Goal: Book appointment/travel/reservation

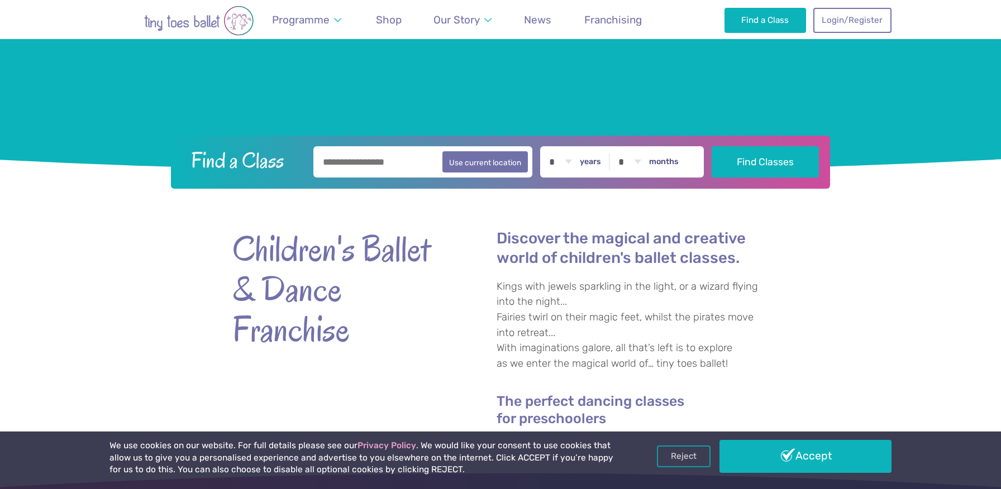
scroll to position [257, 0]
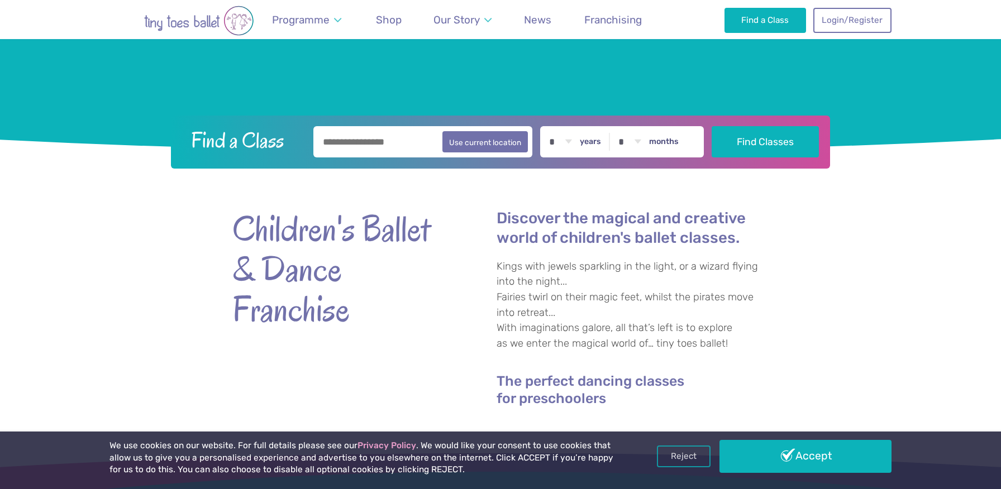
click at [385, 135] on input "text" at bounding box center [422, 141] width 219 height 31
type input "*******"
click at [568, 145] on select "* * * * * * * * * * ** ** **" at bounding box center [560, 141] width 35 height 31
select select "*"
click at [547, 126] on select "* * * * * * * * * * ** ** **" at bounding box center [560, 141] width 35 height 31
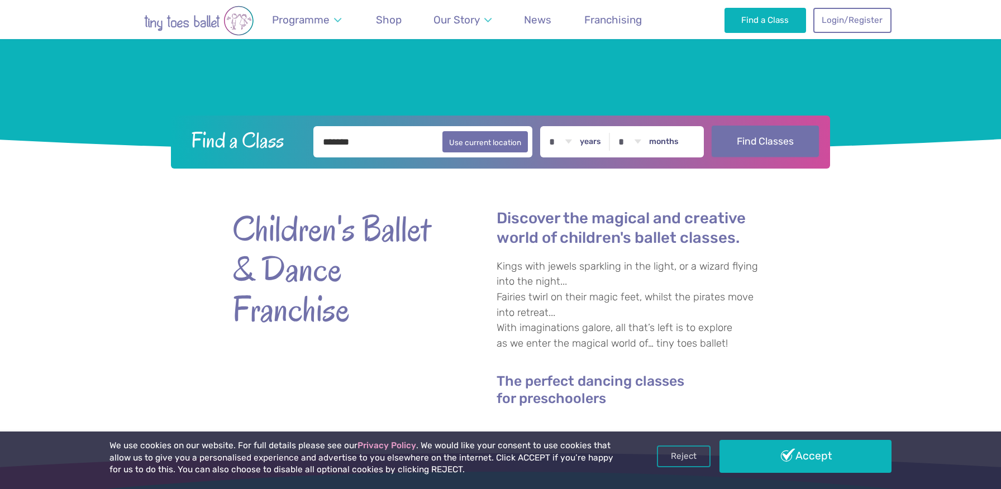
click at [738, 145] on button "Find Classes" at bounding box center [765, 141] width 108 height 31
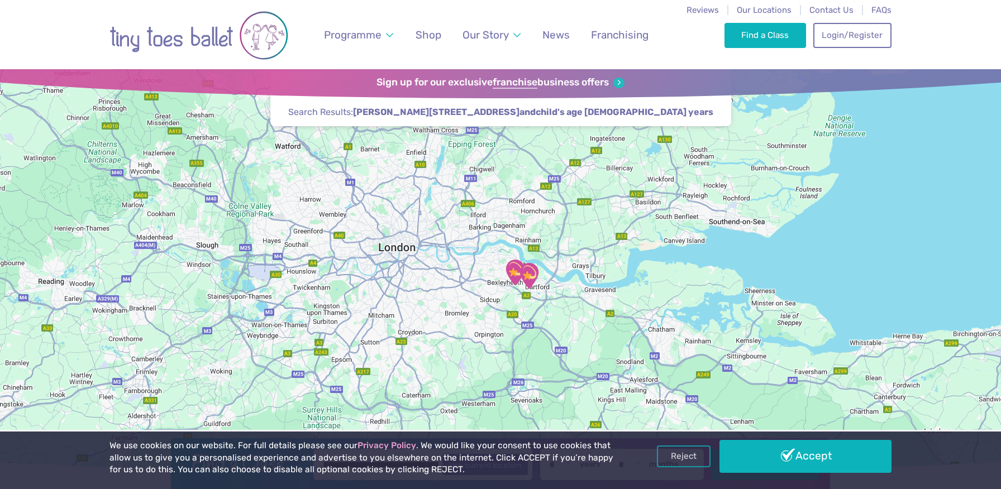
click at [525, 295] on div at bounding box center [500, 271] width 1001 height 405
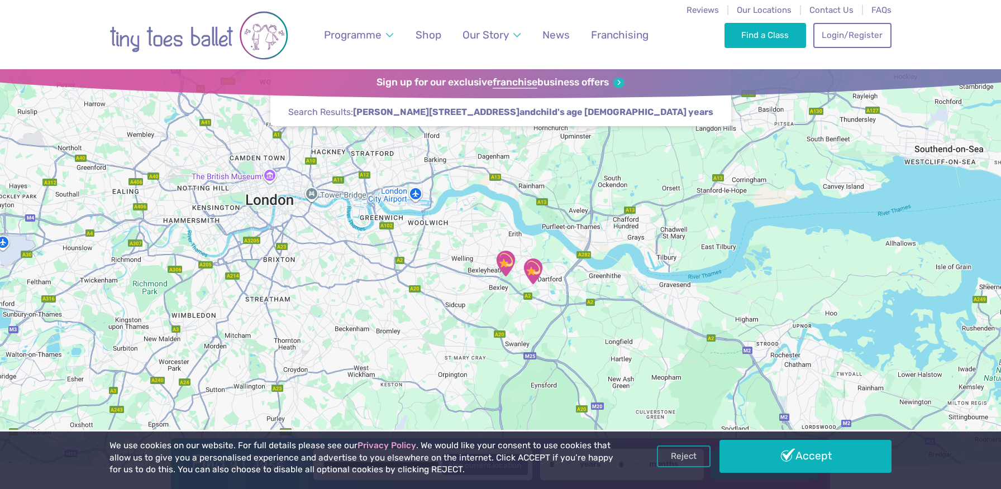
click at [508, 290] on div at bounding box center [500, 271] width 1001 height 405
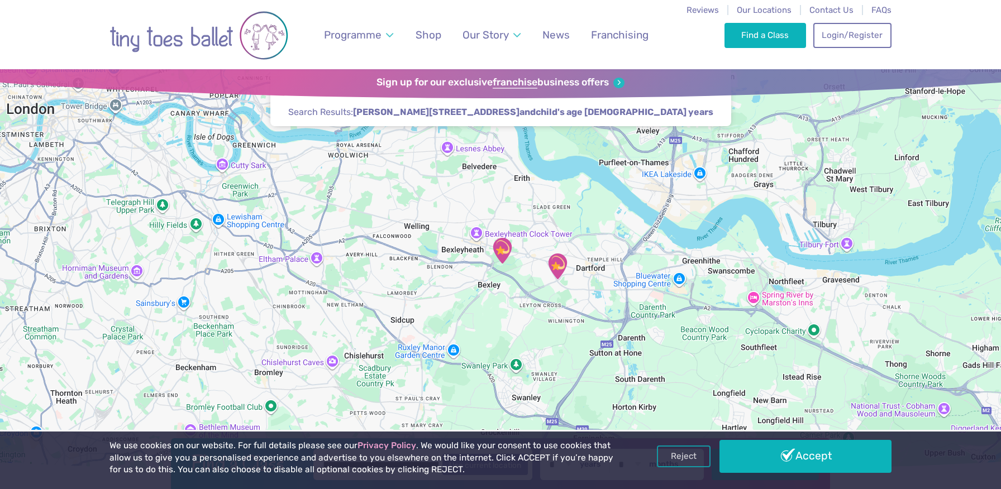
click at [498, 272] on div at bounding box center [500, 271] width 1001 height 405
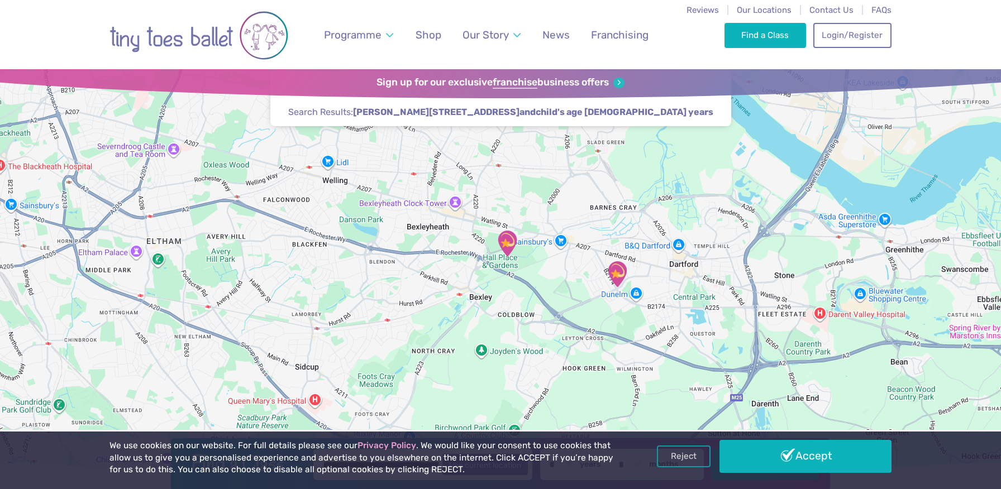
click at [499, 262] on div at bounding box center [500, 271] width 1001 height 405
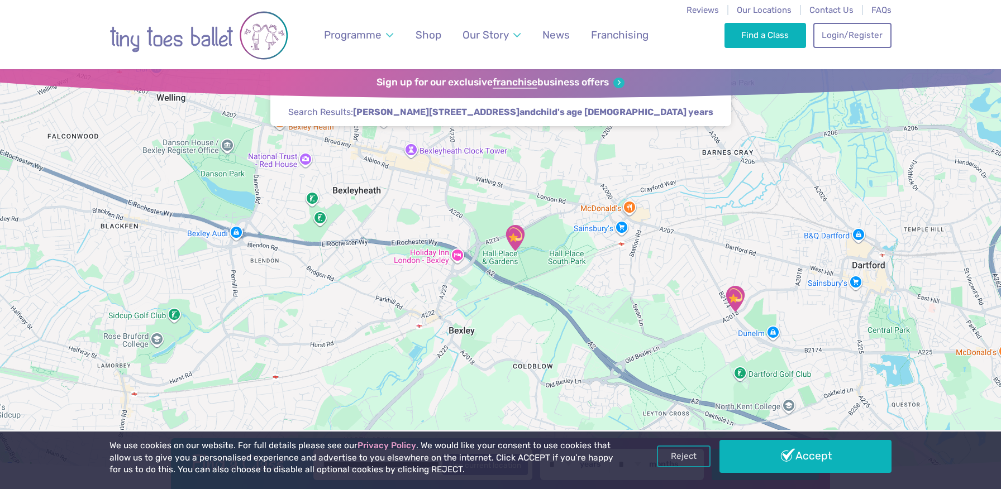
click at [516, 251] on img "Hall Place Sports Pavilion" at bounding box center [515, 238] width 28 height 28
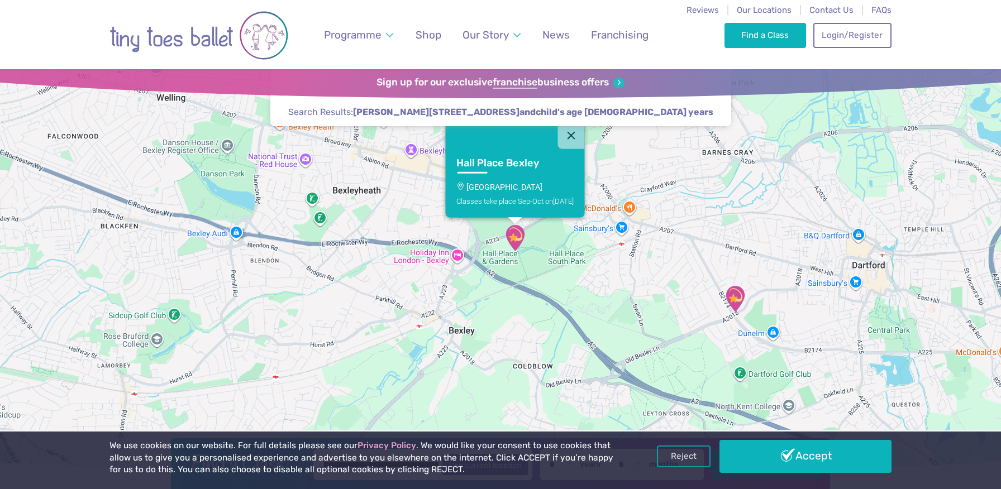
click at [516, 251] on img "Hall Place Sports Pavilion" at bounding box center [515, 238] width 28 height 28
click at [524, 253] on div "Hall Place Bexley Hall Place Sports Pavilion Classes take place Sep-Oct on Frid…" at bounding box center [500, 271] width 1001 height 405
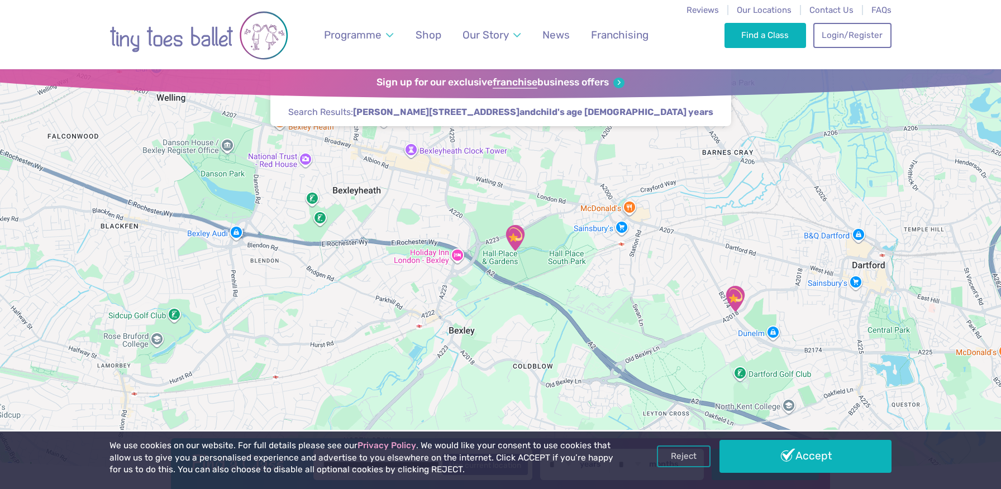
click at [524, 253] on div at bounding box center [500, 271] width 1001 height 405
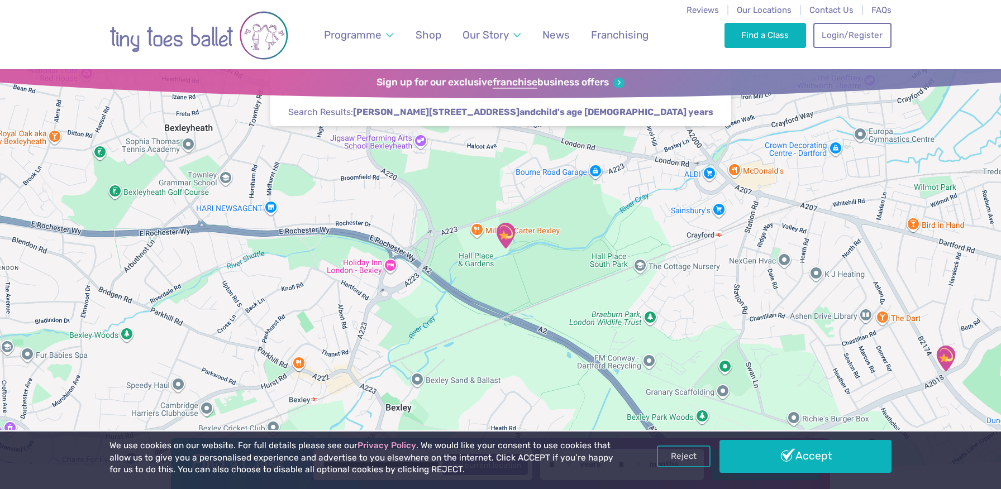
click at [524, 253] on div at bounding box center [500, 271] width 1001 height 405
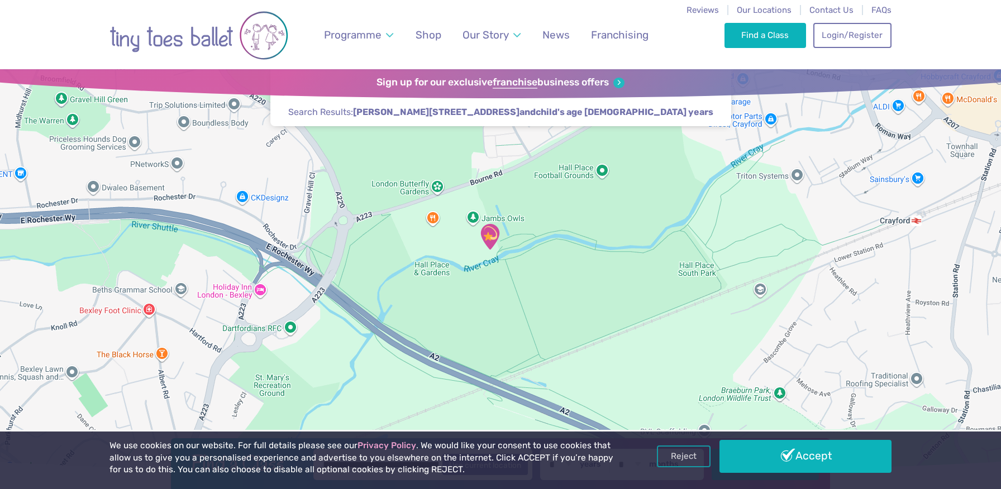
drag, startPoint x: 469, startPoint y: 288, endPoint x: 475, endPoint y: 295, distance: 9.6
click at [475, 295] on div at bounding box center [500, 271] width 1001 height 405
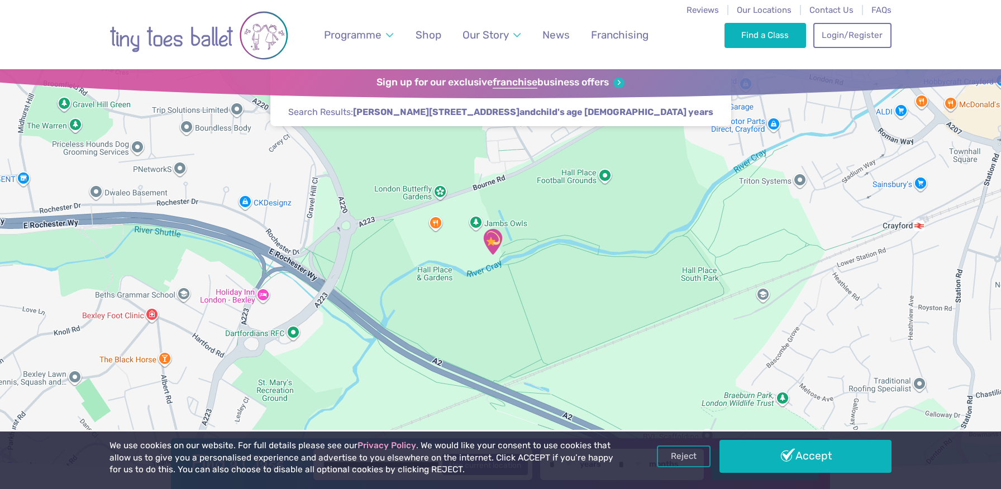
click at [473, 295] on div at bounding box center [500, 271] width 1001 height 405
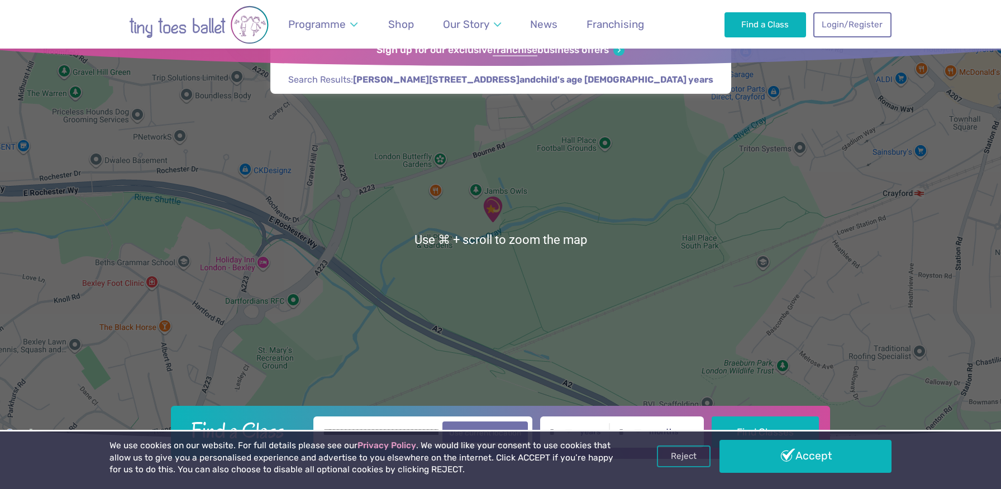
scroll to position [60, 0]
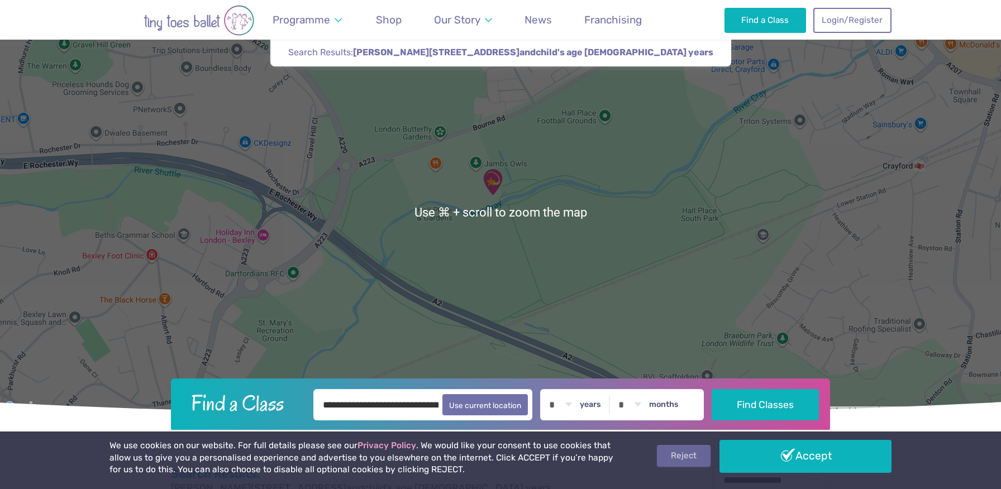
click at [699, 457] on link "Reject" at bounding box center [684, 455] width 54 height 21
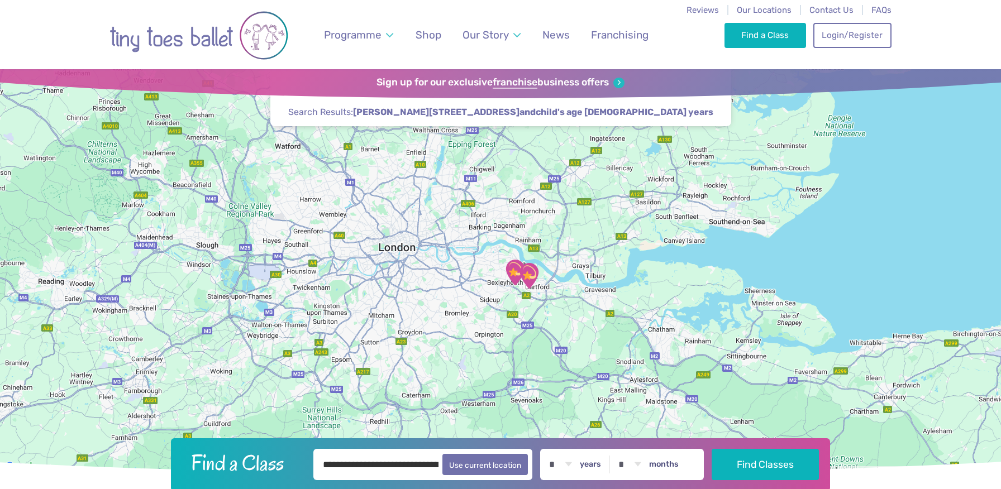
click at [496, 303] on div at bounding box center [500, 271] width 1001 height 405
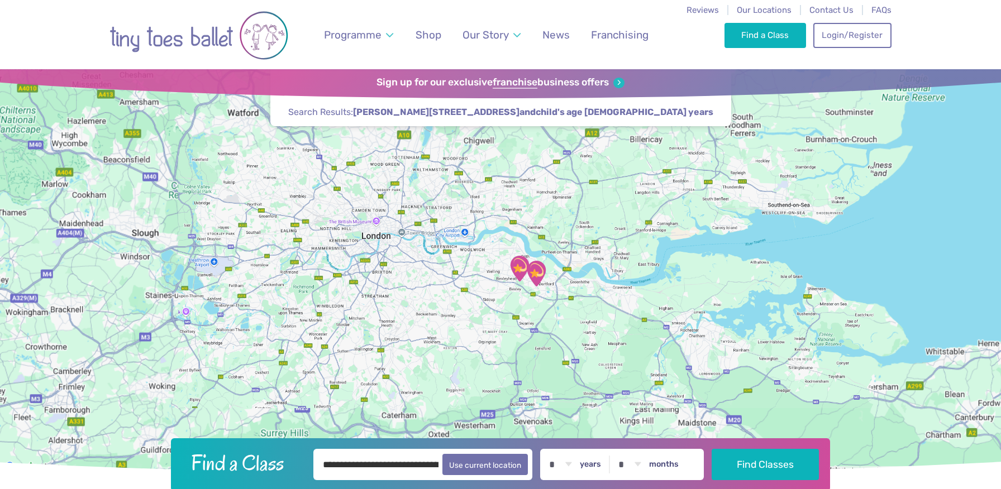
click at [496, 303] on div at bounding box center [500, 271] width 1001 height 405
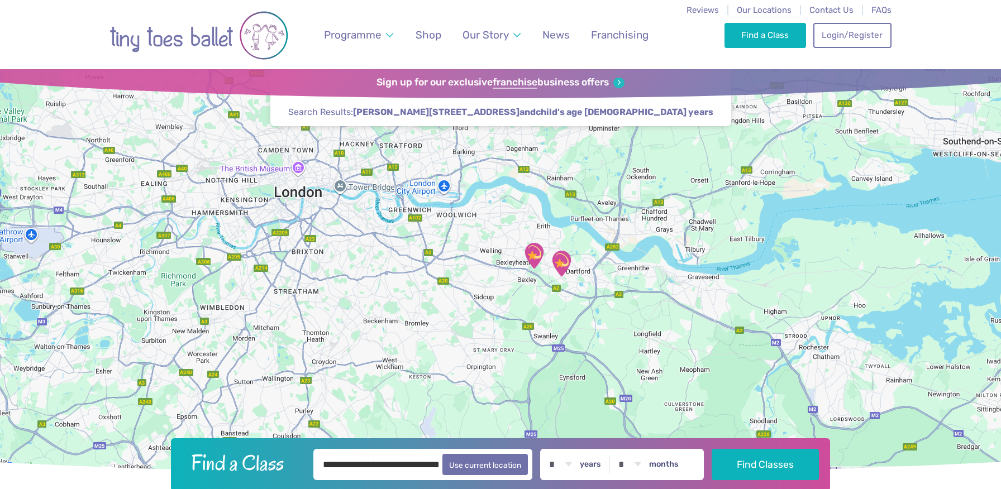
click at [535, 280] on div at bounding box center [500, 271] width 1001 height 405
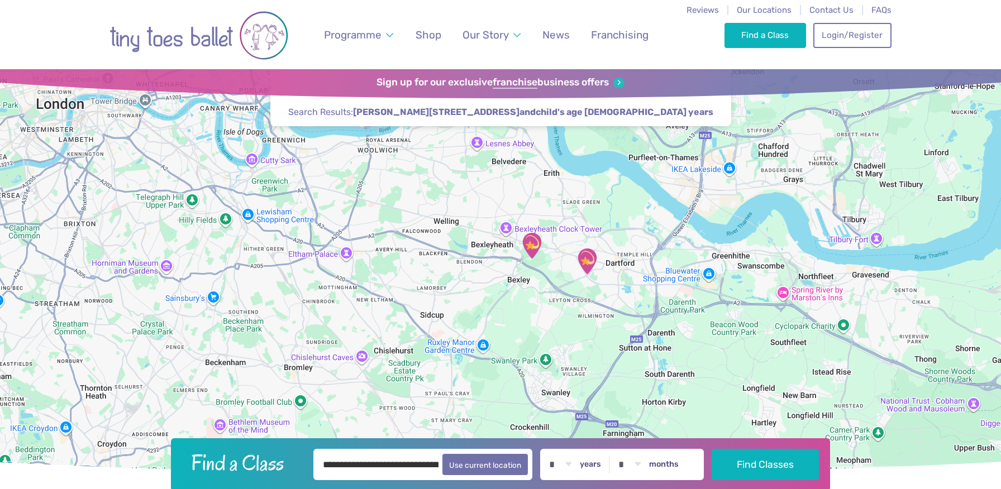
click at [526, 266] on div at bounding box center [500, 271] width 1001 height 405
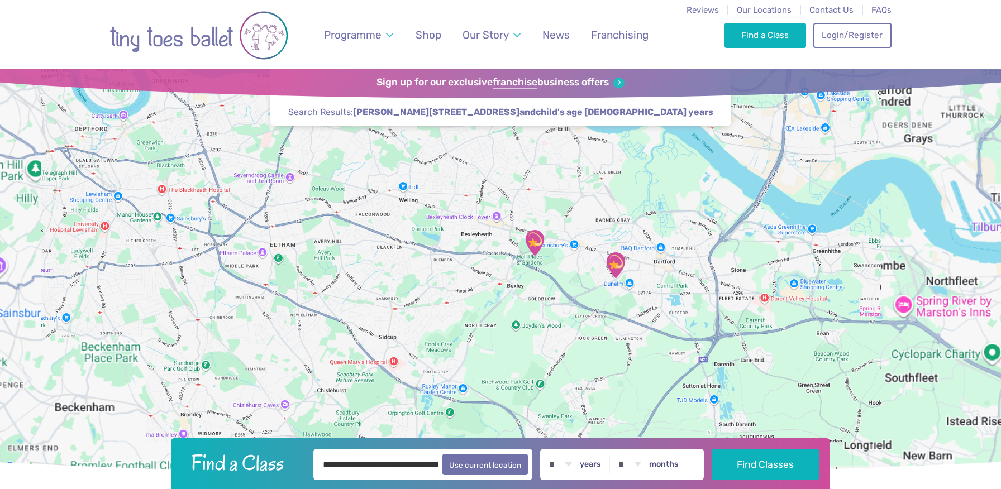
click at [526, 266] on div at bounding box center [500, 271] width 1001 height 405
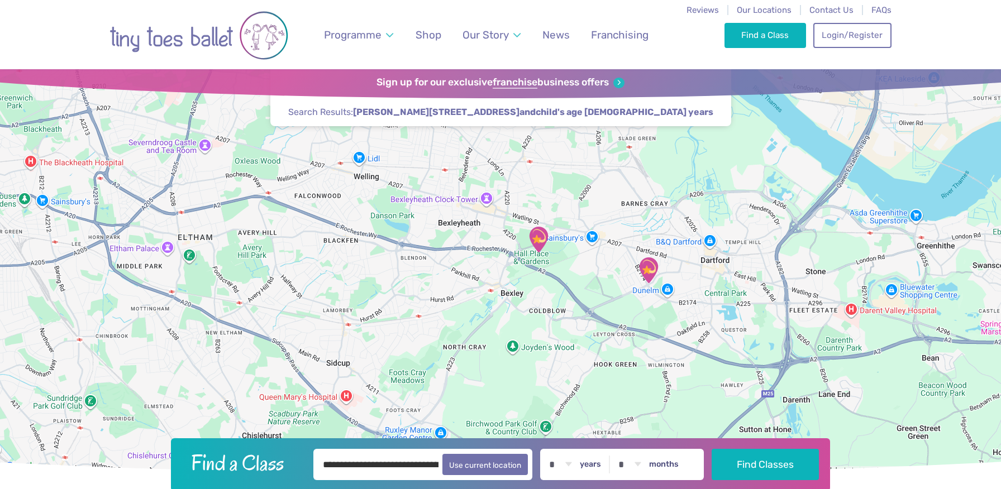
click at [531, 266] on div at bounding box center [500, 271] width 1001 height 405
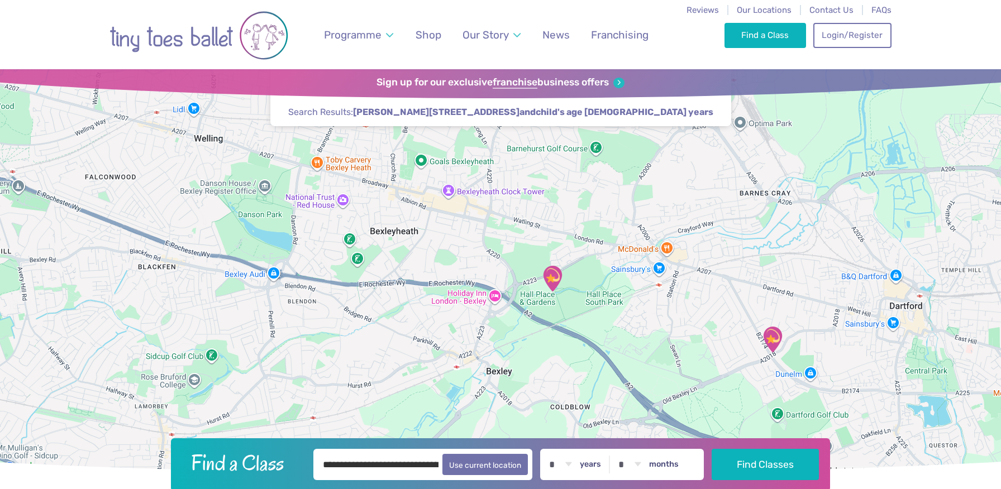
drag, startPoint x: 549, startPoint y: 260, endPoint x: 557, endPoint y: 314, distance: 54.7
click at [557, 314] on div at bounding box center [500, 271] width 1001 height 405
click at [554, 277] on img "Hall Place Sports Pavilion" at bounding box center [552, 279] width 28 height 28
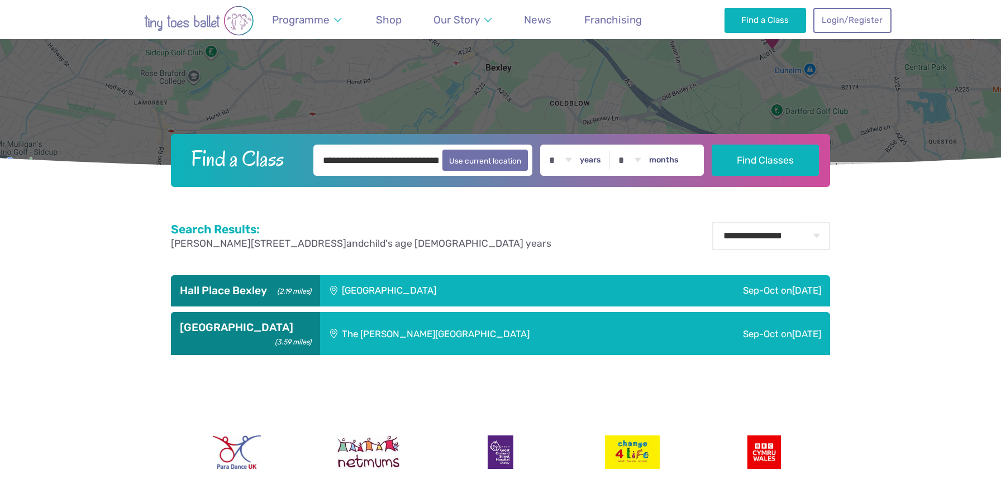
scroll to position [305, 0]
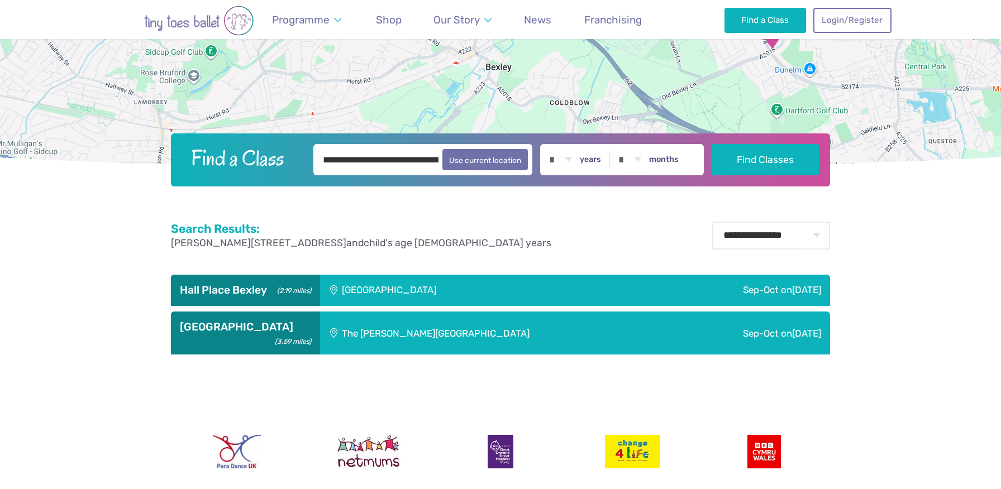
click at [469, 290] on div "Hall Place Sports Pavilion" at bounding box center [464, 290] width 288 height 31
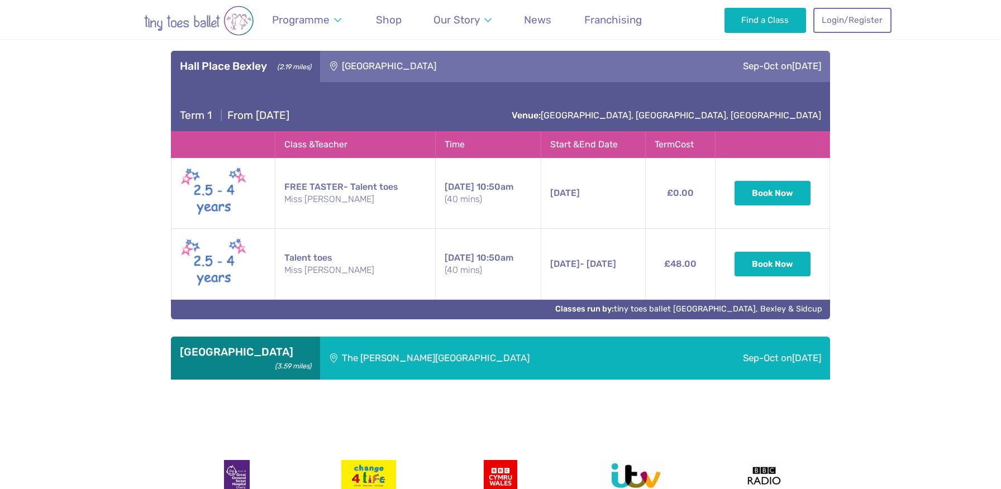
scroll to position [528, 0]
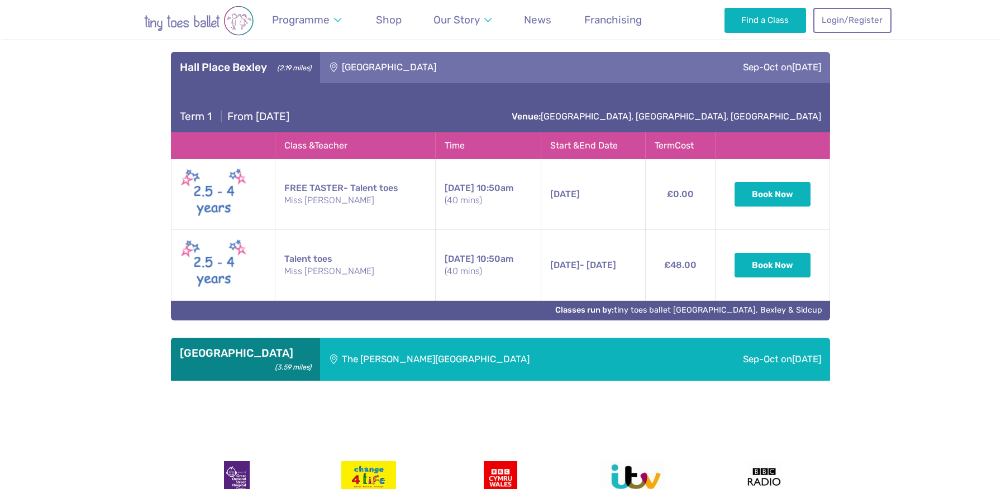
click at [510, 361] on div "The Mick Jagger Centre" at bounding box center [497, 359] width 354 height 43
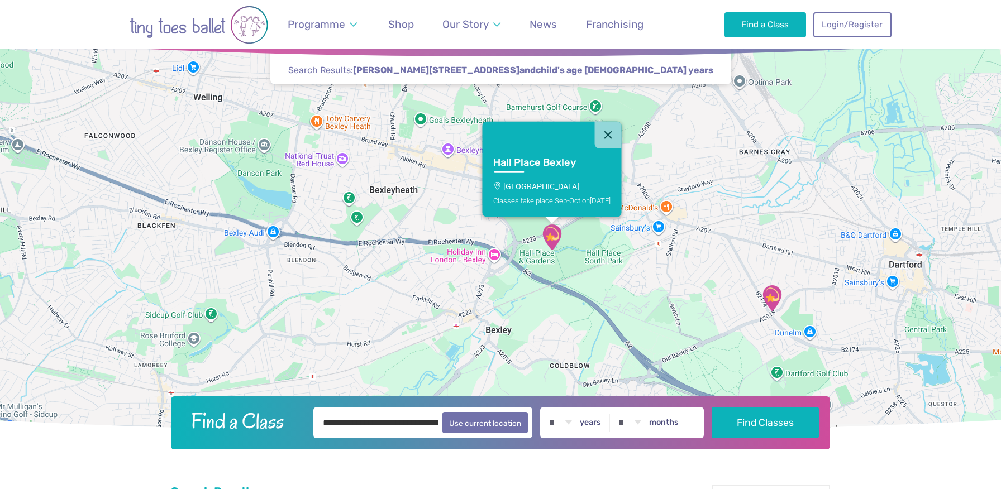
scroll to position [0, 0]
